Goal: Transaction & Acquisition: Download file/media

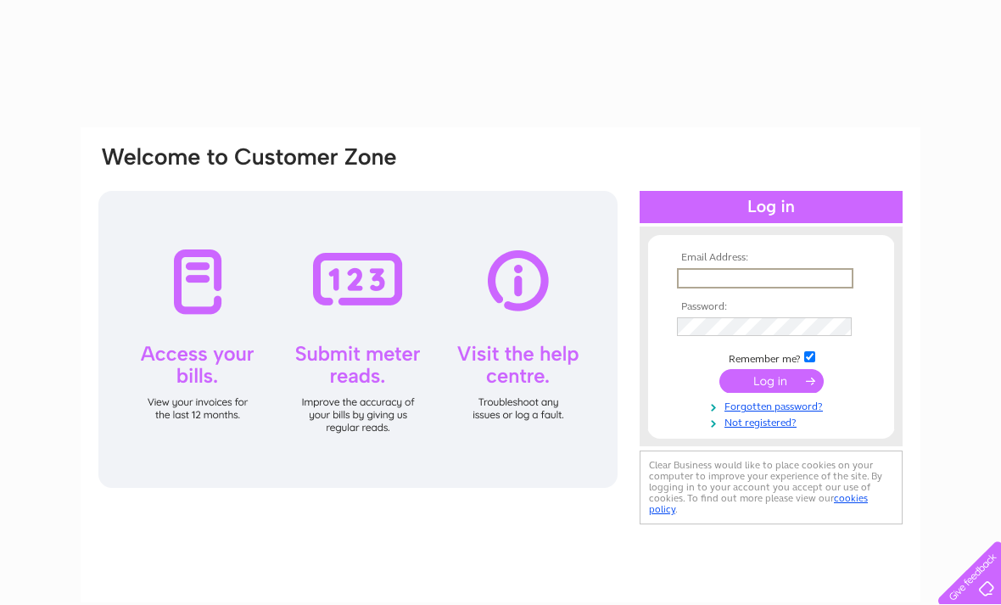
type input "[PERSON_NAME][EMAIL_ADDRESS][PERSON_NAME][DOMAIN_NAME]"
click at [771, 369] on input "submit" at bounding box center [771, 381] width 104 height 24
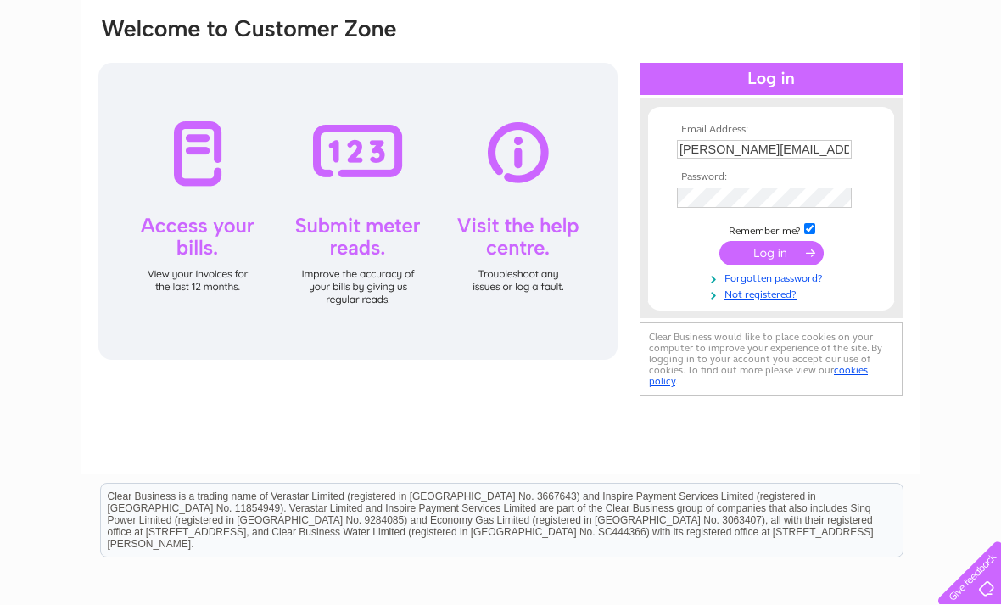
click at [768, 252] on input "submit" at bounding box center [771, 253] width 104 height 24
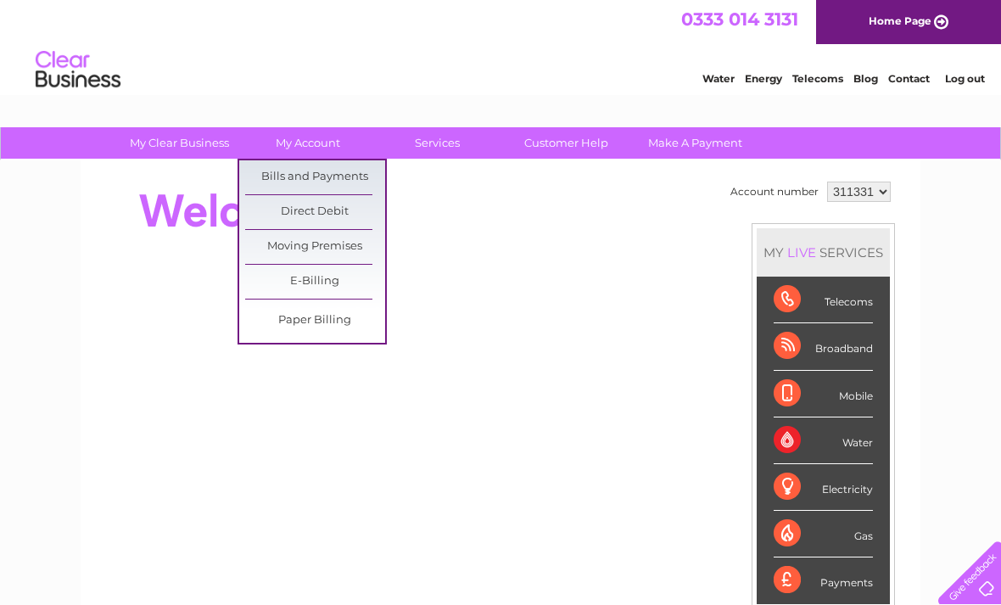
click at [338, 172] on link "Bills and Payments" at bounding box center [315, 177] width 140 height 34
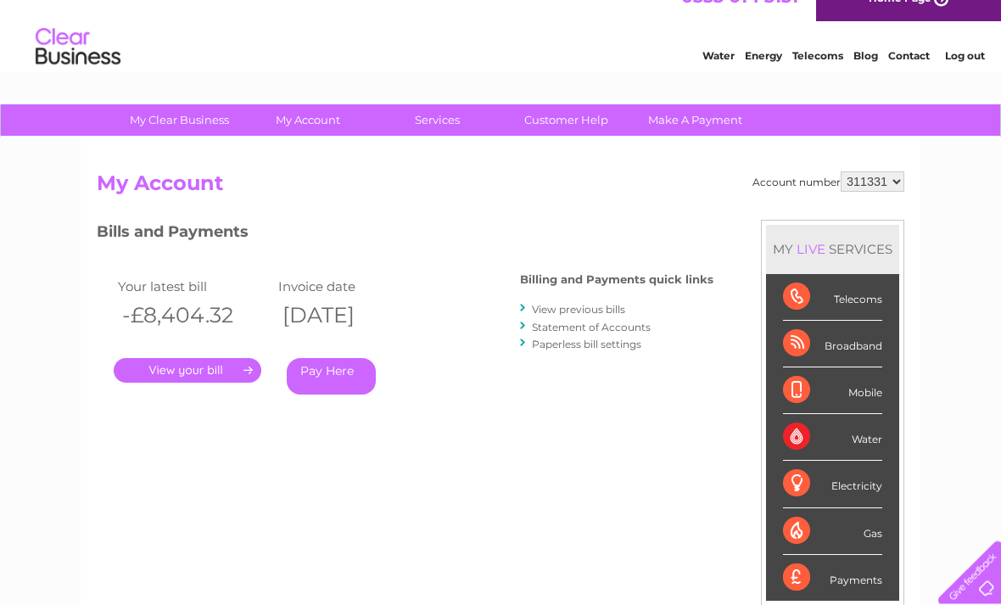
scroll to position [25, 0]
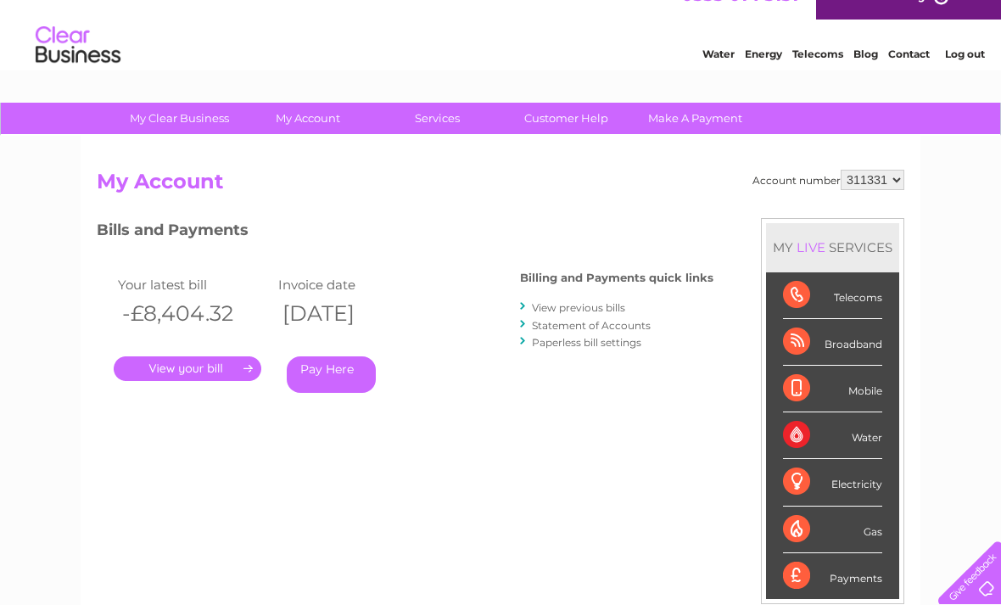
click at [203, 372] on link "." at bounding box center [188, 368] width 148 height 25
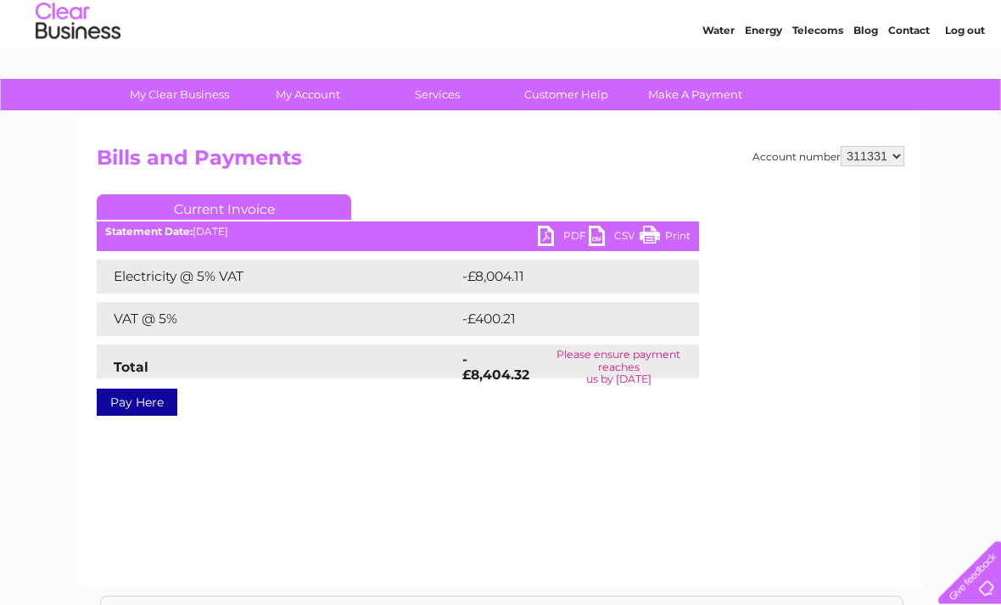
scroll to position [48, 0]
click at [546, 231] on link "PDF" at bounding box center [563, 238] width 51 height 25
